Goal: Find specific page/section: Find specific page/section

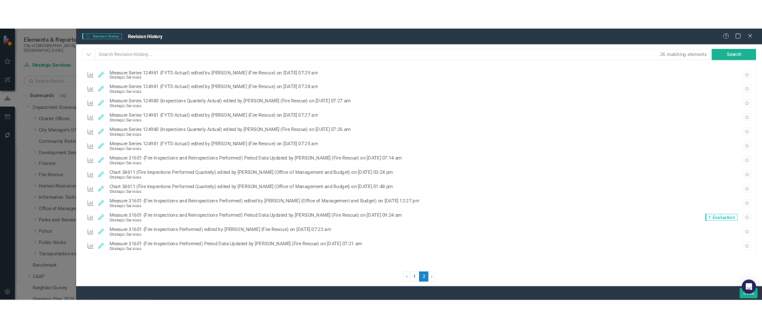
scroll to position [624, 0]
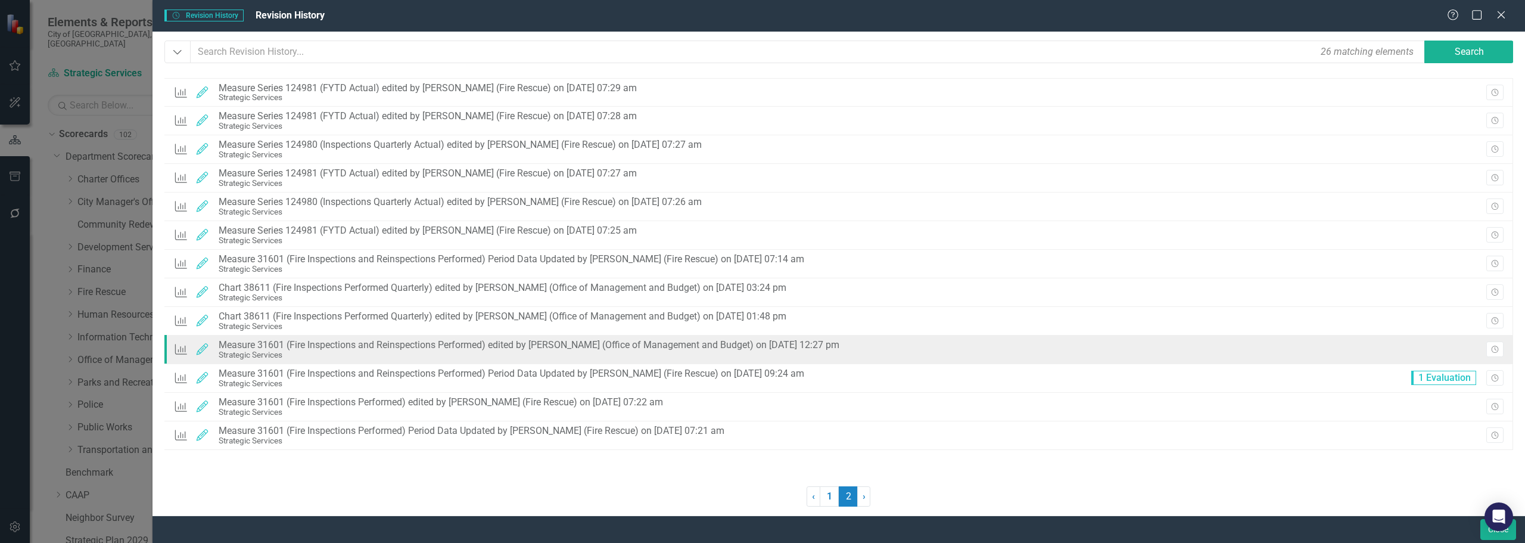
click at [839, 344] on div "Measure 31601 (Fire Inspections and Reinspections Performed) edited by [PERSON_…" at bounding box center [529, 344] width 621 height 11
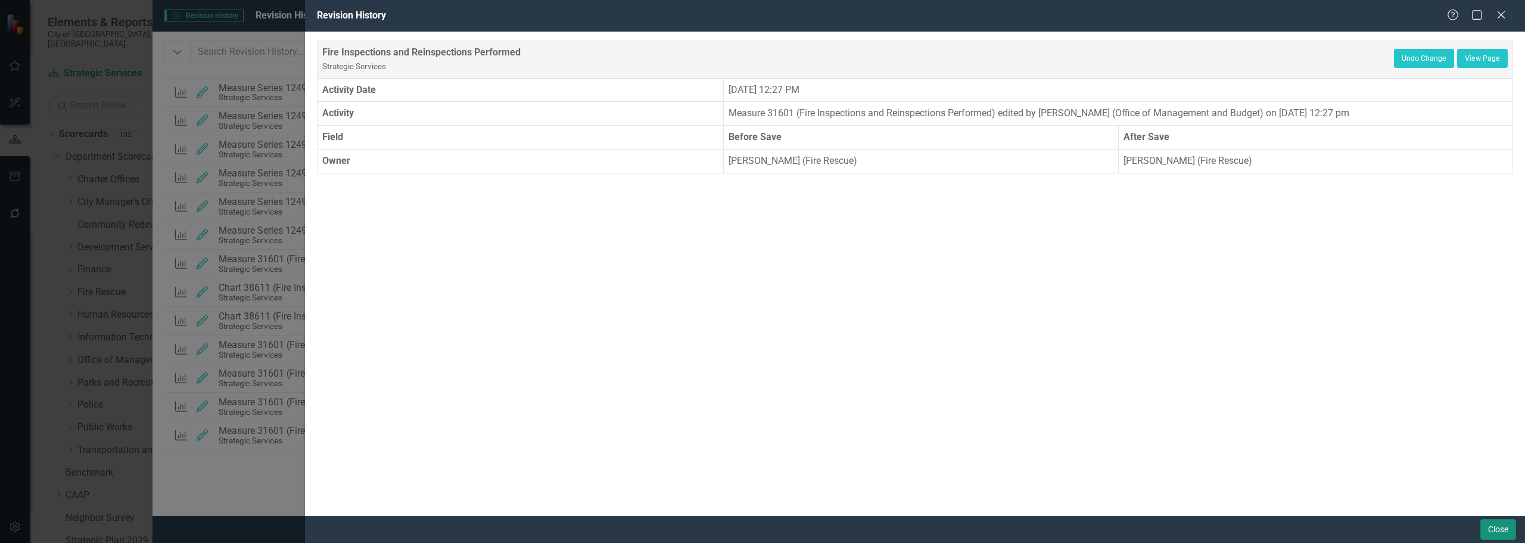
click at [1509, 527] on button "Close" at bounding box center [1498, 529] width 36 height 21
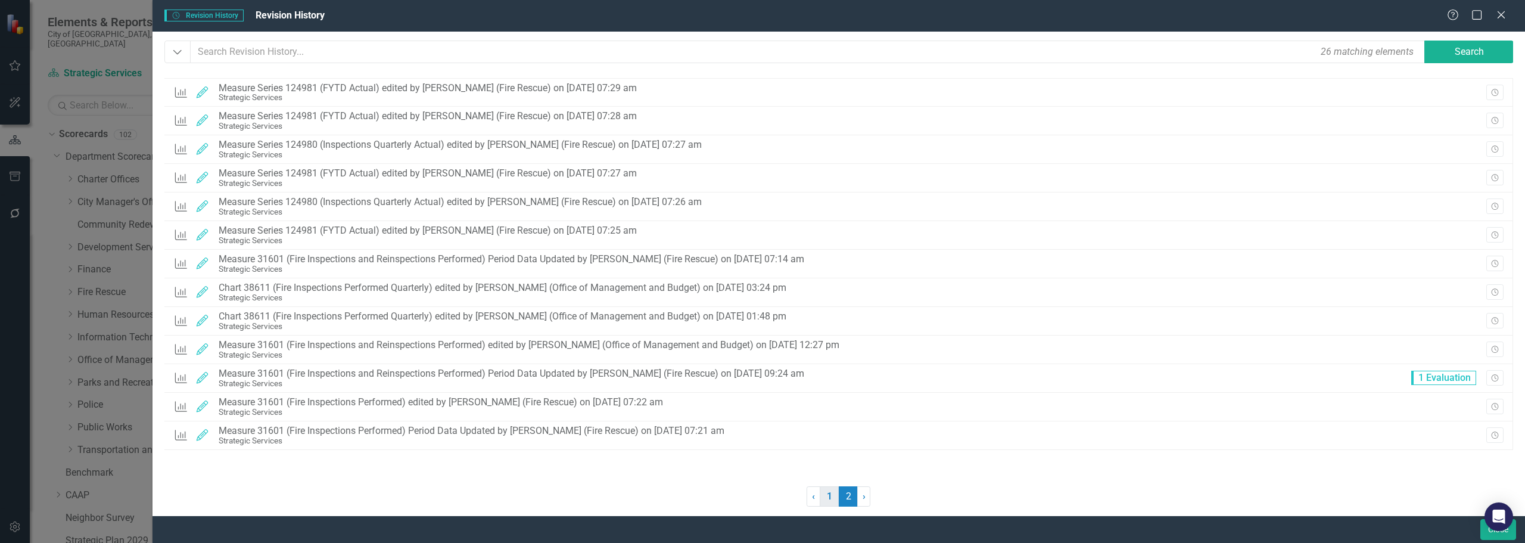
click at [828, 494] on link "1" at bounding box center [829, 496] width 19 height 20
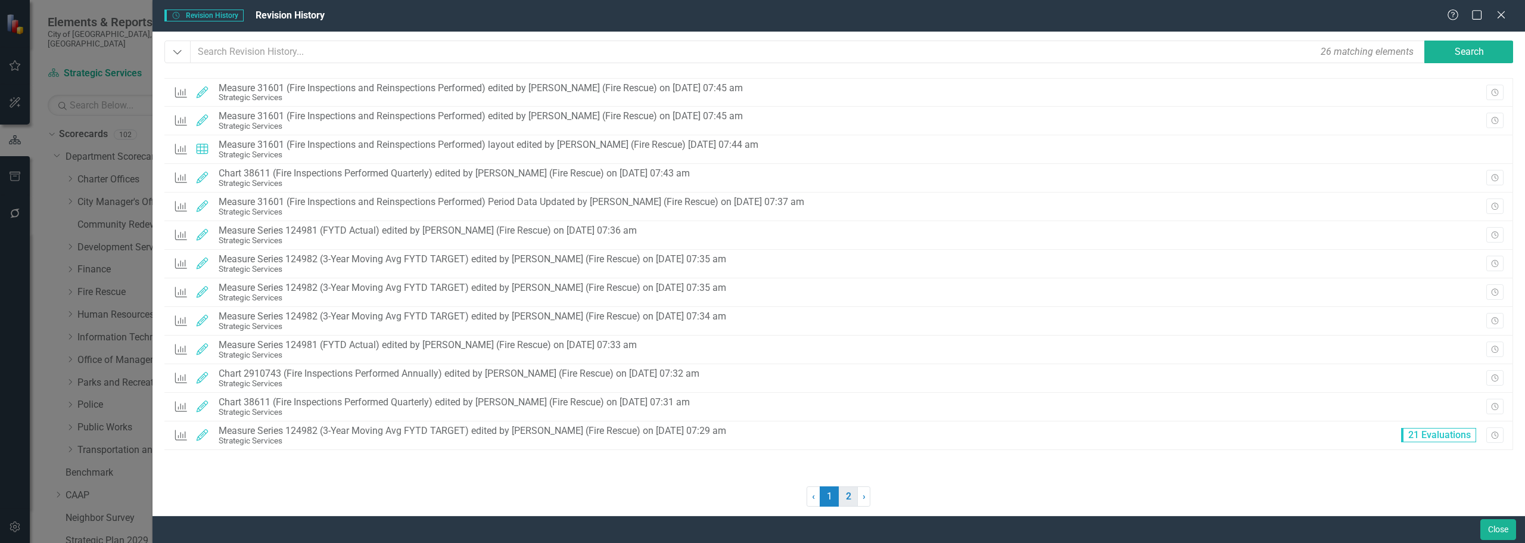
click at [849, 502] on link "2" at bounding box center [848, 496] width 19 height 20
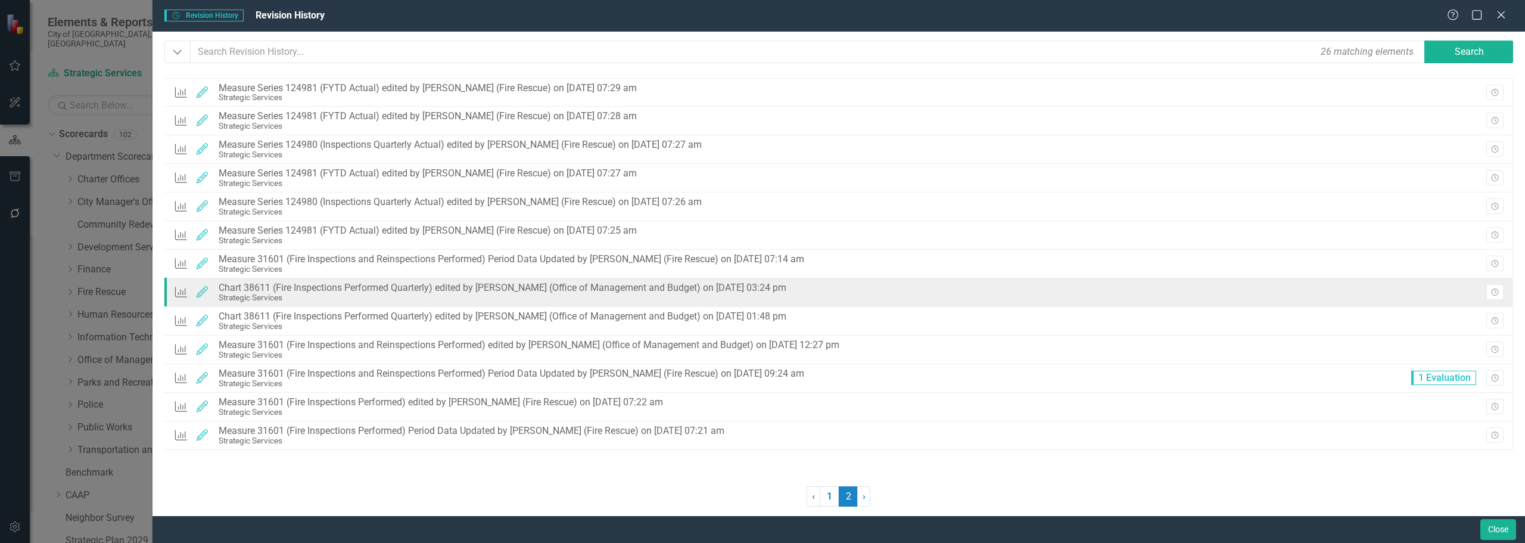
click at [640, 296] on div "Strategic Services" at bounding box center [503, 297] width 568 height 9
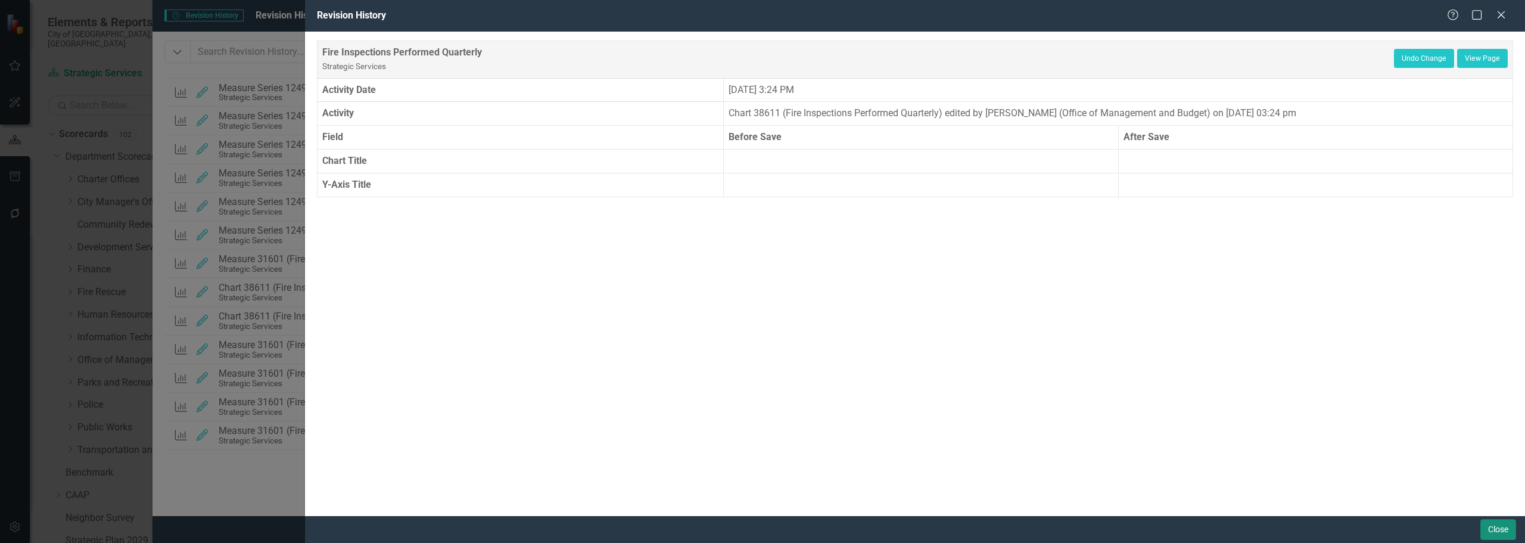
drag, startPoint x: 1494, startPoint y: 531, endPoint x: 1515, endPoint y: 212, distance: 319.9
click at [1517, 226] on div "Revision History Help Maximize Close Fire Inspections Performed Quarterly Strat…" at bounding box center [915, 271] width 1220 height 543
click at [1483, 58] on link "View Page" at bounding box center [1482, 58] width 51 height 19
click at [0, 352] on div "Revision History Help Maximize Close Fire Inspections Performed Quarterly Strat…" at bounding box center [762, 271] width 1525 height 543
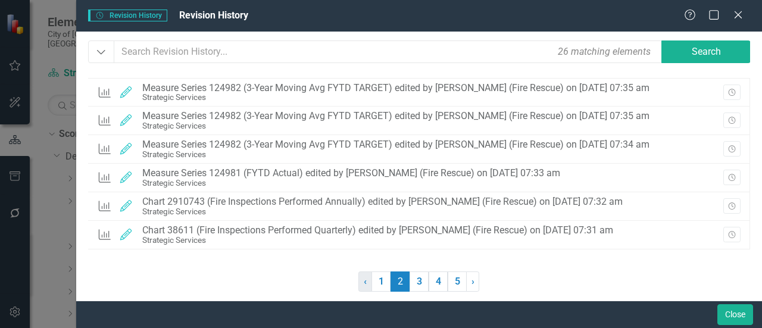
click at [371, 286] on link "‹ Previous" at bounding box center [366, 282] width 14 height 20
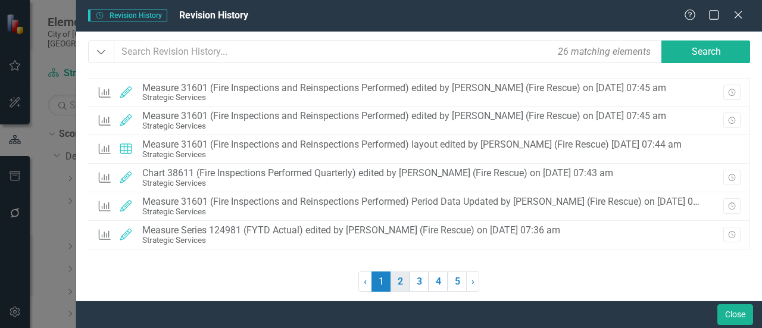
click at [400, 278] on link "2" at bounding box center [400, 282] width 19 height 20
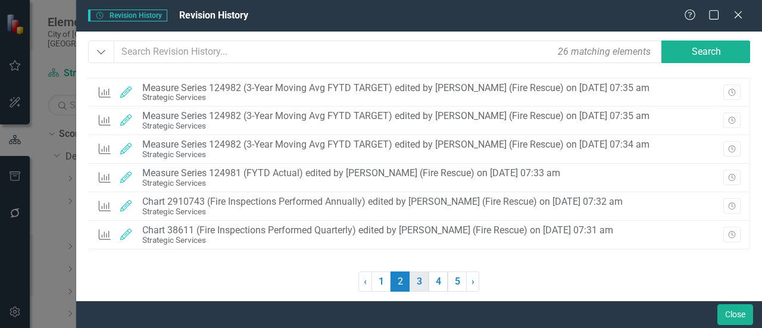
click at [422, 275] on link "3" at bounding box center [419, 282] width 19 height 20
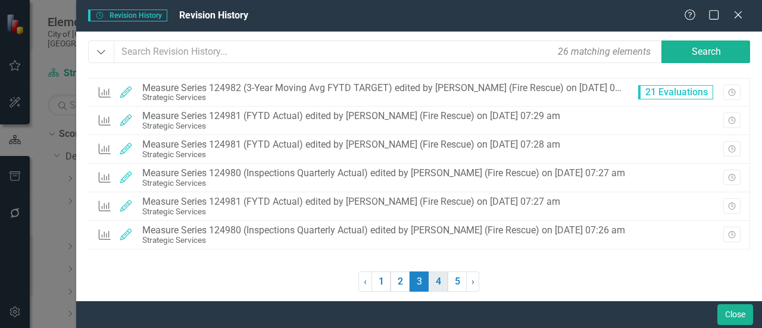
click at [435, 285] on link "4" at bounding box center [438, 282] width 19 height 20
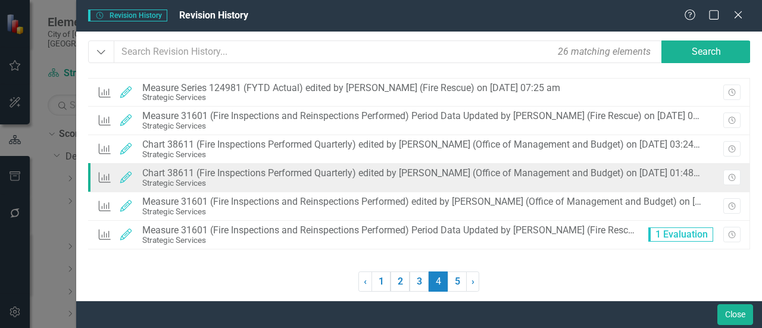
click at [485, 166] on div "Chart Edited Chart 38611 (Fire Inspections Performed Quarterly) edited by [PERS…" at bounding box center [403, 178] width 612 height 26
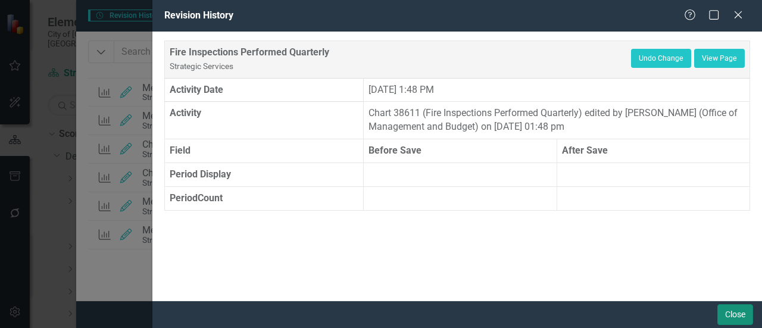
click at [734, 308] on button "Close" at bounding box center [736, 314] width 36 height 21
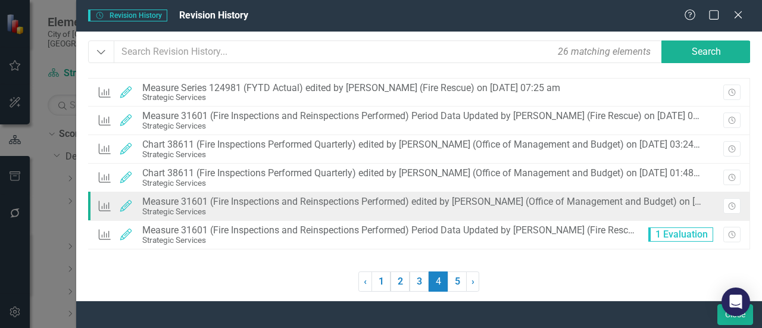
click at [488, 197] on div "Measure 31601 (Fire Inspections and Reinspections Performed) edited by [PERSON_…" at bounding box center [422, 202] width 560 height 11
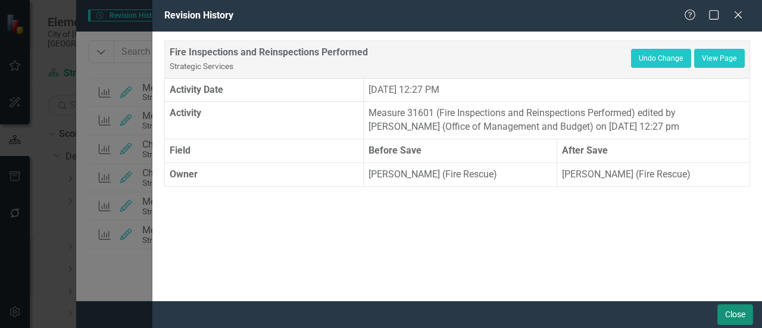
click at [721, 316] on button "Close" at bounding box center [736, 314] width 36 height 21
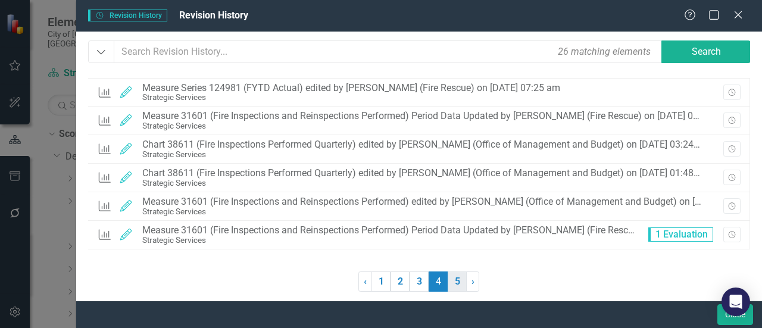
click at [462, 281] on link "5" at bounding box center [457, 282] width 19 height 20
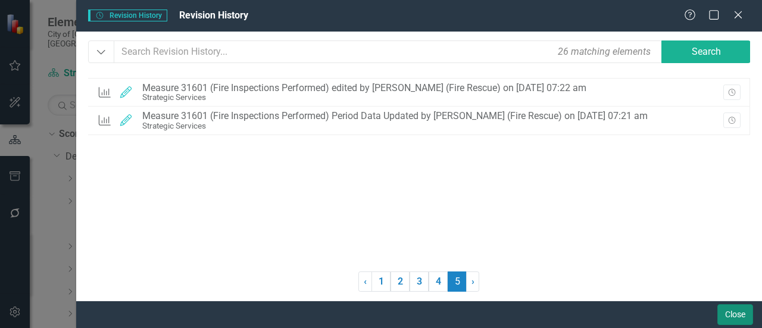
click at [725, 311] on button "Close" at bounding box center [736, 314] width 36 height 21
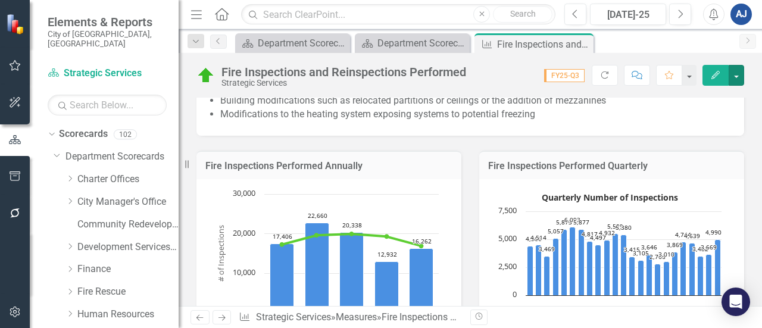
scroll to position [400, 0]
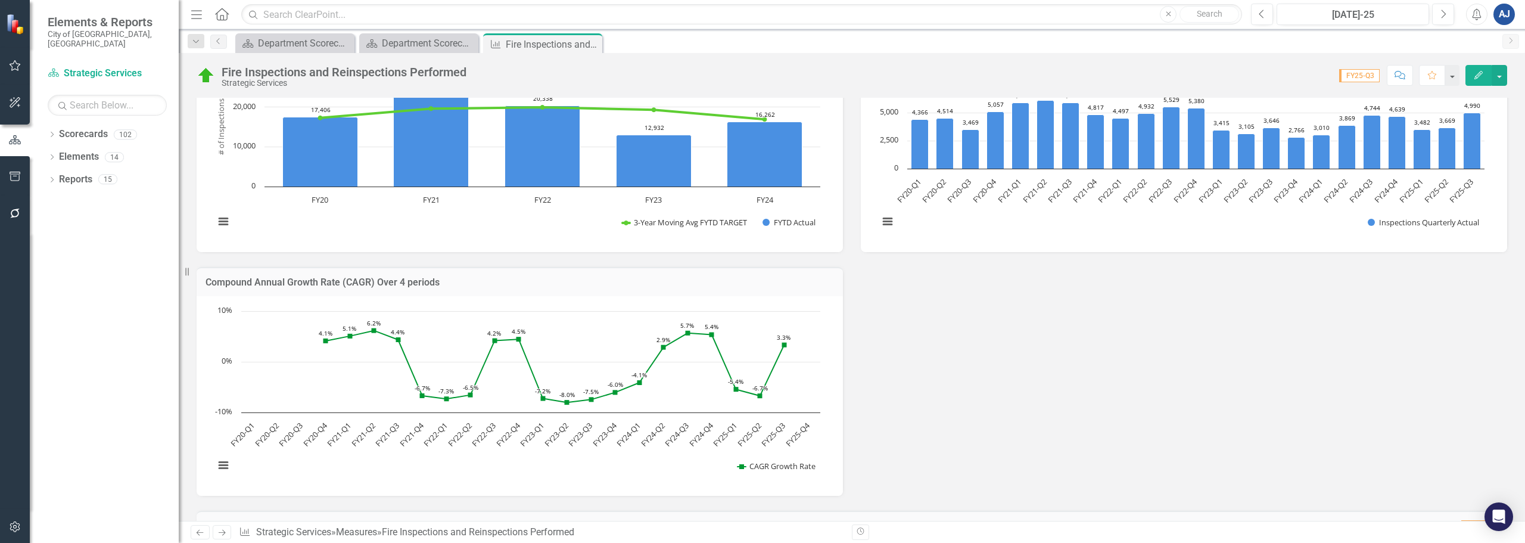
scroll to position [298, 0]
